Goal: Task Accomplishment & Management: Complete application form

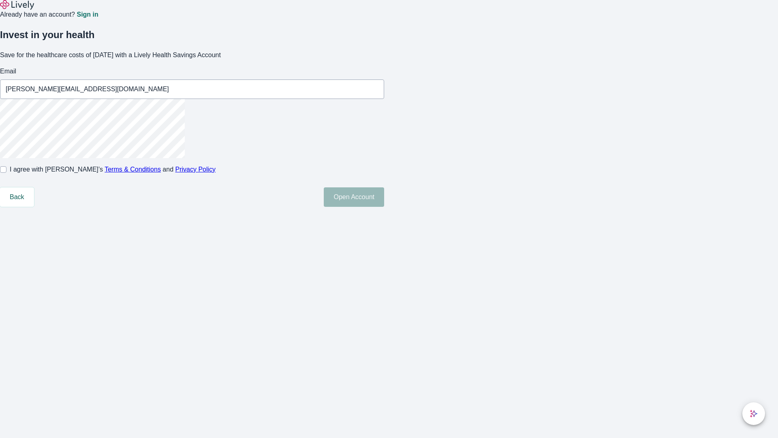
click at [6, 173] on input "I agree with Lively’s Terms & Conditions and Privacy Policy" at bounding box center [3, 169] width 6 height 6
checkbox input "true"
click at [384, 207] on button "Open Account" at bounding box center [354, 196] width 60 height 19
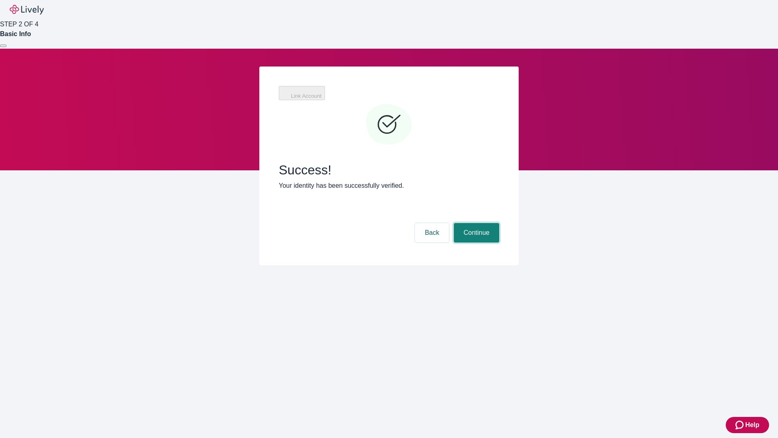
click at [475, 223] on button "Continue" at bounding box center [476, 232] width 45 height 19
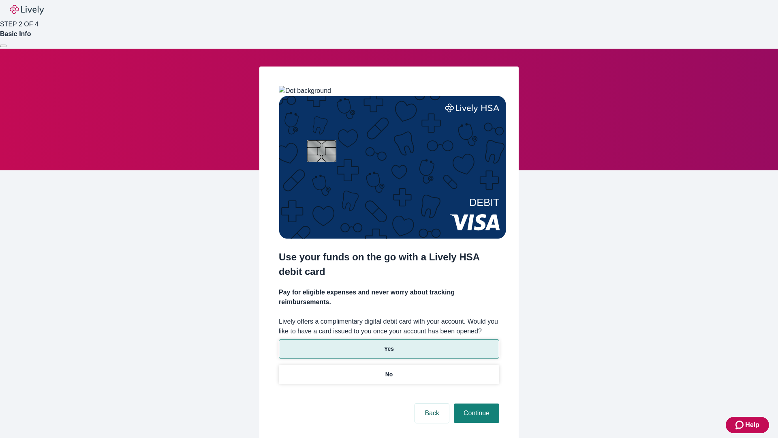
click at [389, 344] on p "Yes" at bounding box center [389, 348] width 10 height 9
click at [475, 403] on button "Continue" at bounding box center [476, 412] width 45 height 19
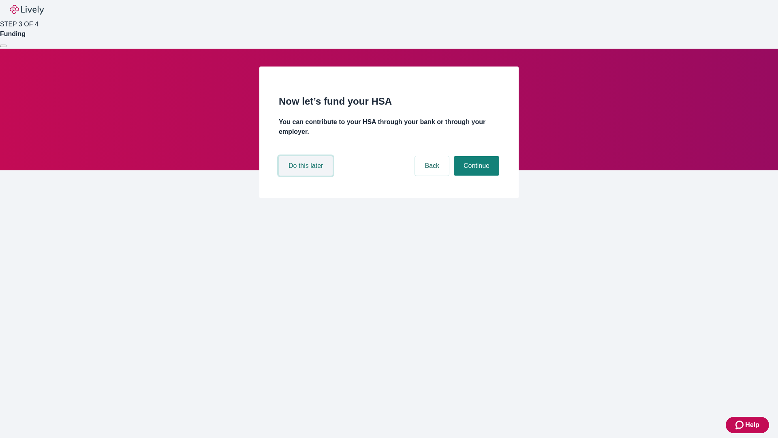
click at [307, 175] on button "Do this later" at bounding box center [306, 165] width 54 height 19
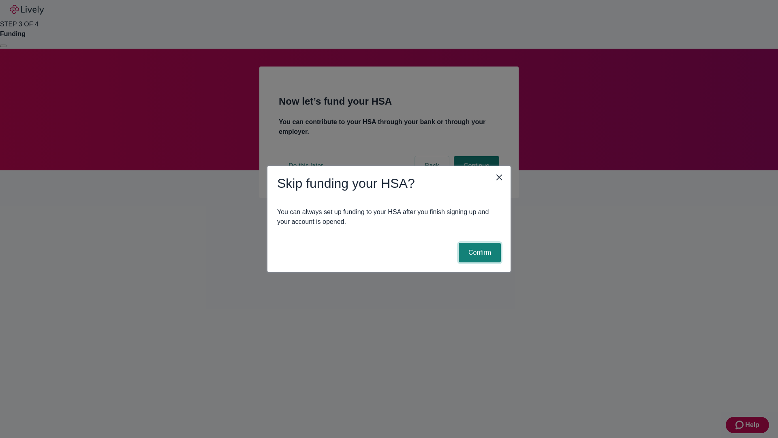
click at [479, 252] on button "Confirm" at bounding box center [480, 252] width 42 height 19
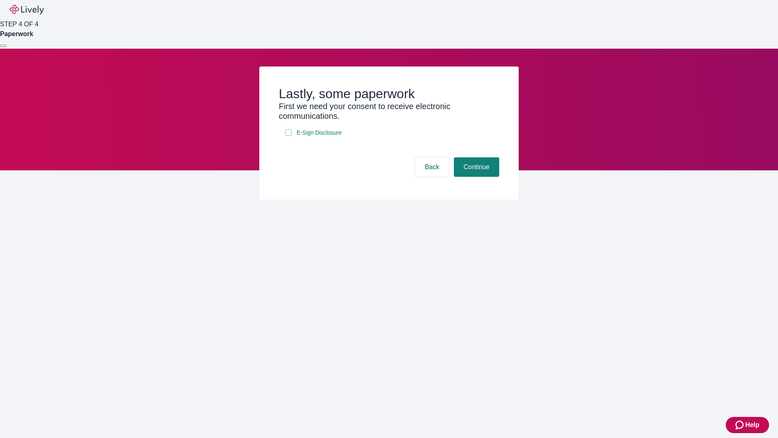
click at [289, 136] on input "E-Sign Disclosure" at bounding box center [288, 132] width 6 height 6
checkbox input "true"
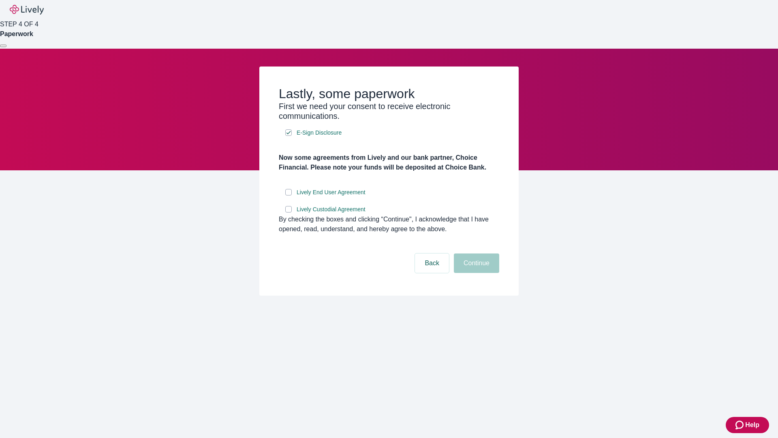
click at [289, 195] on input "Lively End User Agreement" at bounding box center [288, 192] width 6 height 6
checkbox input "true"
click at [289, 212] on input "Lively Custodial Agreement" at bounding box center [288, 209] width 6 height 6
checkbox input "true"
click at [475, 273] on button "Continue" at bounding box center [476, 262] width 45 height 19
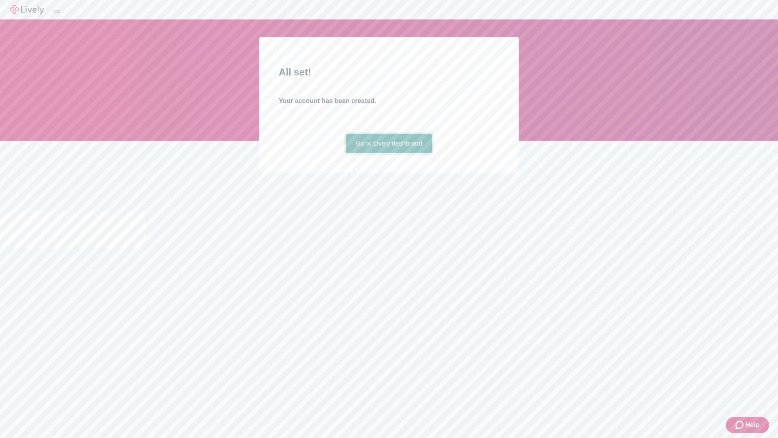
click at [389, 153] on link "Go to Lively dashboard" at bounding box center [389, 143] width 86 height 19
